Goal: Find specific page/section: Find specific page/section

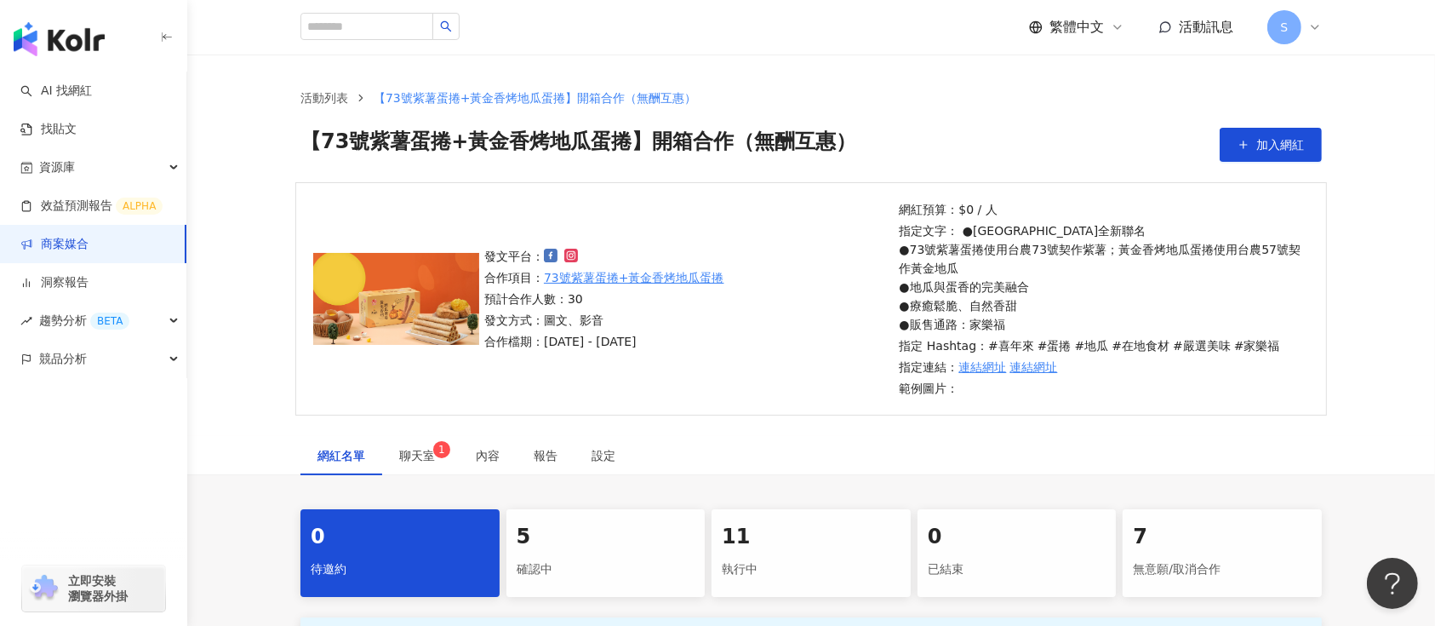
click at [89, 237] on link "商案媒合" at bounding box center [54, 244] width 68 height 17
